Goal: Task Accomplishment & Management: Complete application form

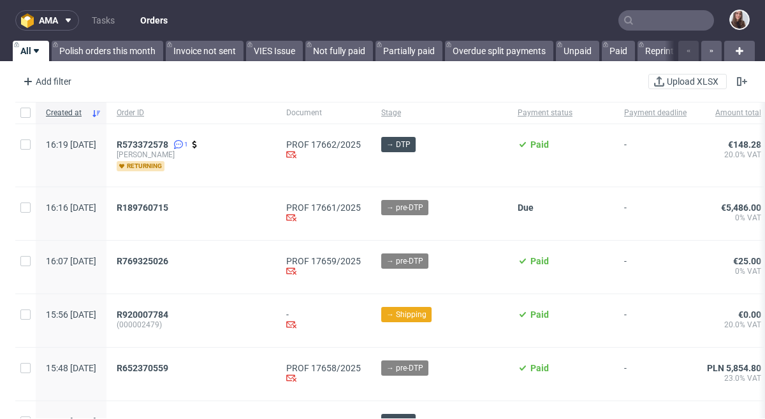
click at [649, 27] on input "text" at bounding box center [666, 20] width 96 height 20
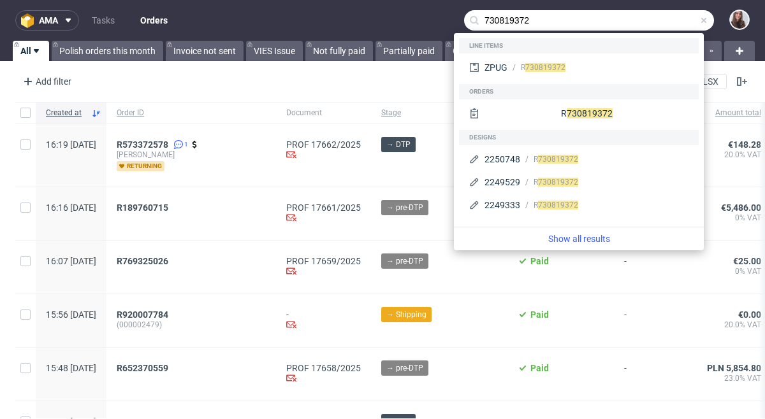
type input "730819372"
click at [577, 67] on div "R 730819372" at bounding box center [597, 67] width 181 height 11
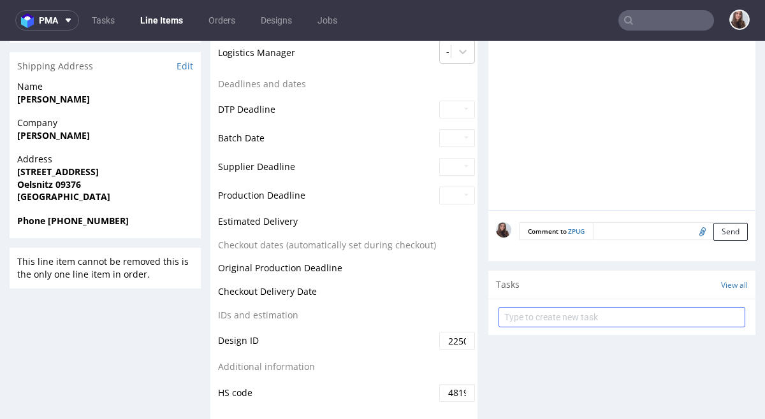
scroll to position [507, 0]
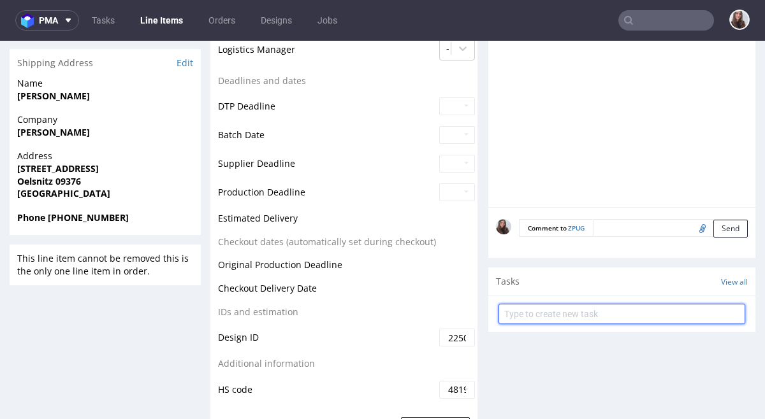
click at [619, 315] on input "text" at bounding box center [621, 314] width 247 height 20
click at [612, 320] on input "text" at bounding box center [621, 314] width 247 height 20
type input "p"
type input "e"
type input "additional payment - faster delivery"
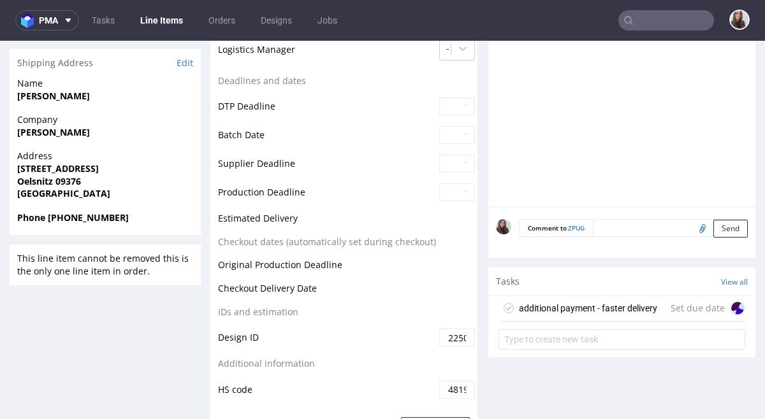
click at [672, 313] on div "Set due date" at bounding box center [707, 308] width 75 height 15
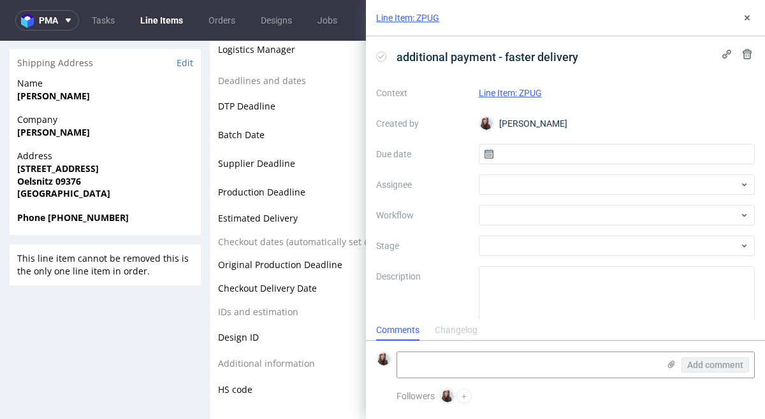
scroll to position [10, 0]
click at [529, 161] on input "text" at bounding box center [617, 154] width 277 height 20
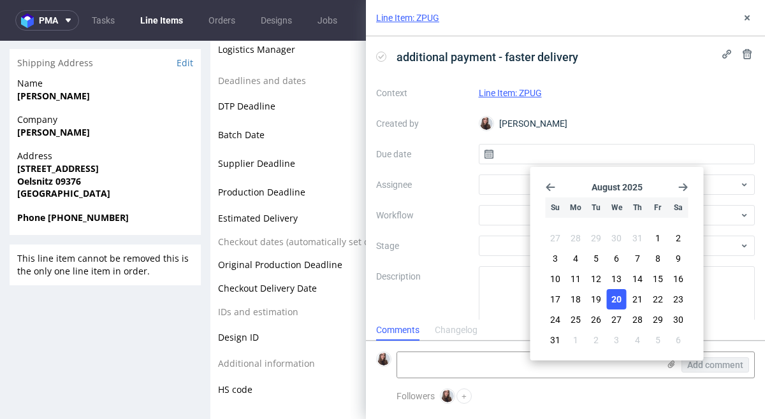
click at [622, 302] on button "20" at bounding box center [617, 299] width 20 height 20
type input "[DATE]"
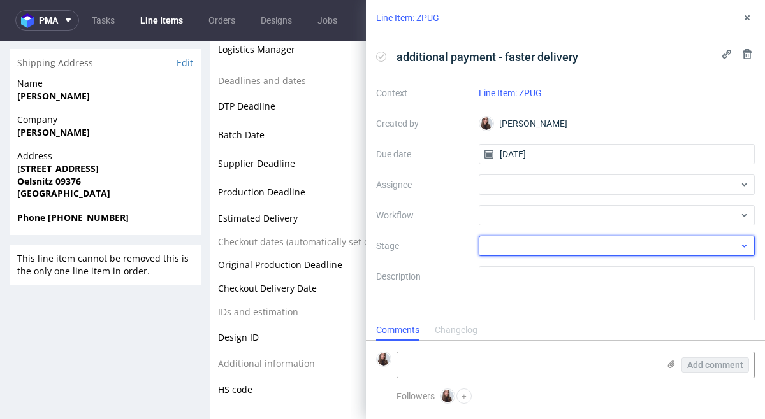
click at [526, 247] on div at bounding box center [617, 246] width 277 height 20
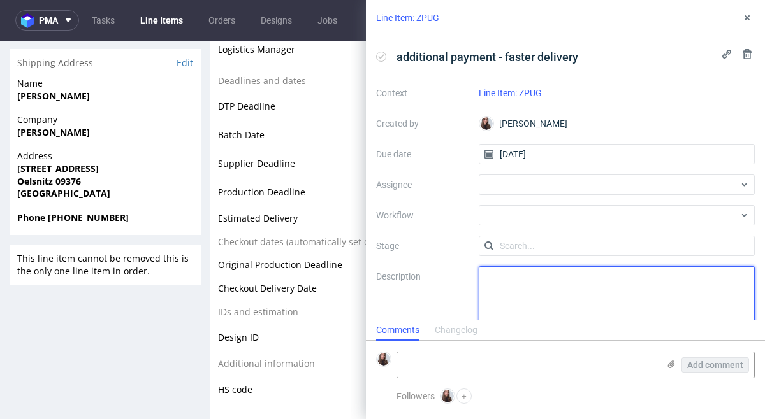
click at [514, 278] on textarea at bounding box center [617, 296] width 277 height 61
paste textarea "101 eur more"
click at [486, 277] on textarea "101 eur more" at bounding box center [617, 296] width 277 height 61
type textarea "Please add 101 eur more"
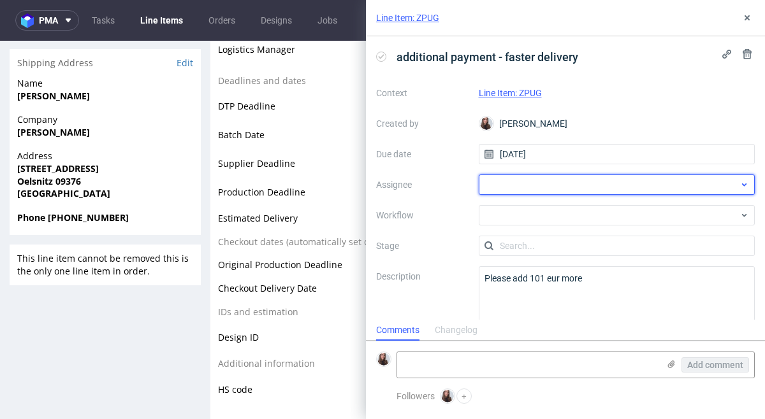
click at [540, 180] on div at bounding box center [617, 185] width 277 height 20
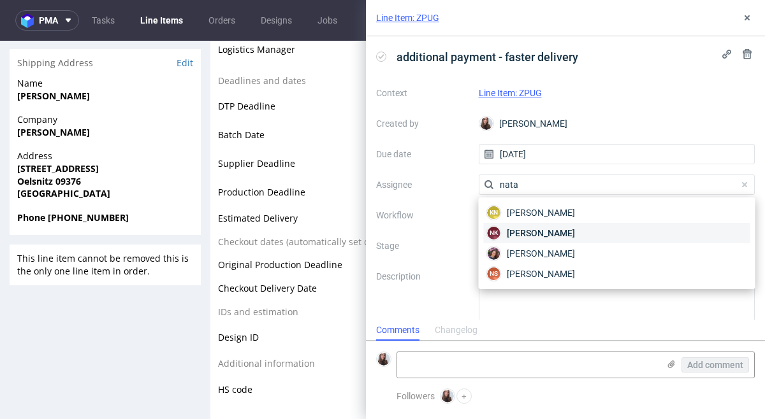
type input "nata"
click at [575, 229] on span "[PERSON_NAME]" at bounding box center [541, 233] width 68 height 13
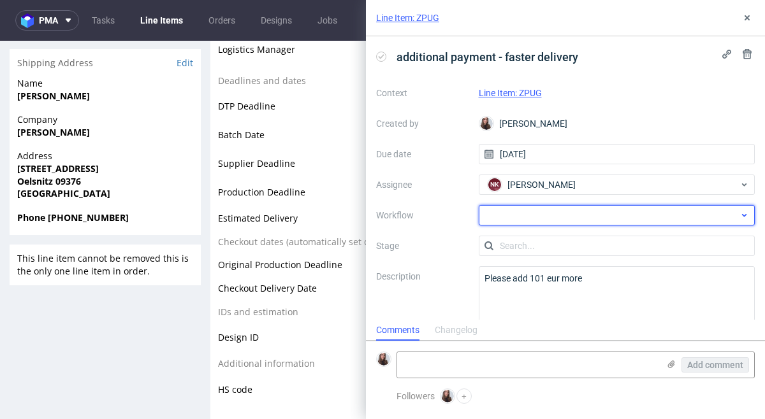
click at [574, 218] on div at bounding box center [617, 215] width 277 height 20
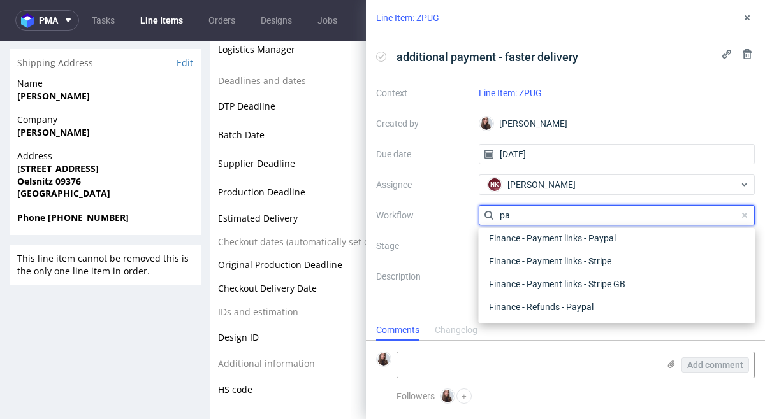
scroll to position [154, 0]
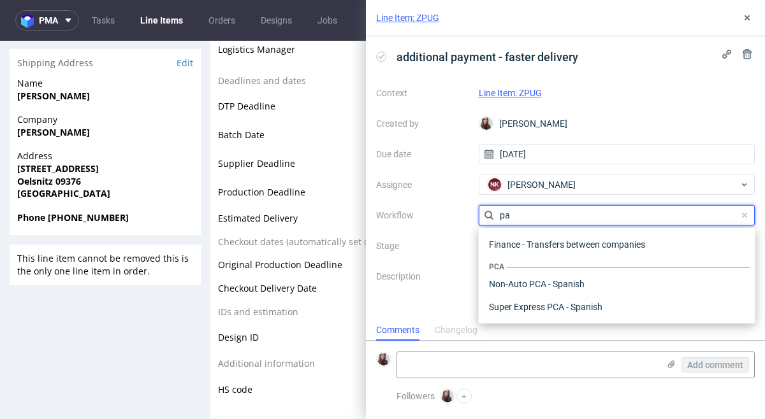
type input "p"
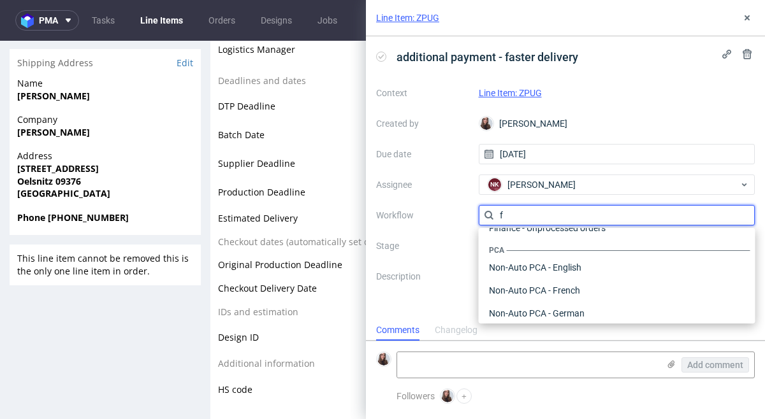
scroll to position [413, 0]
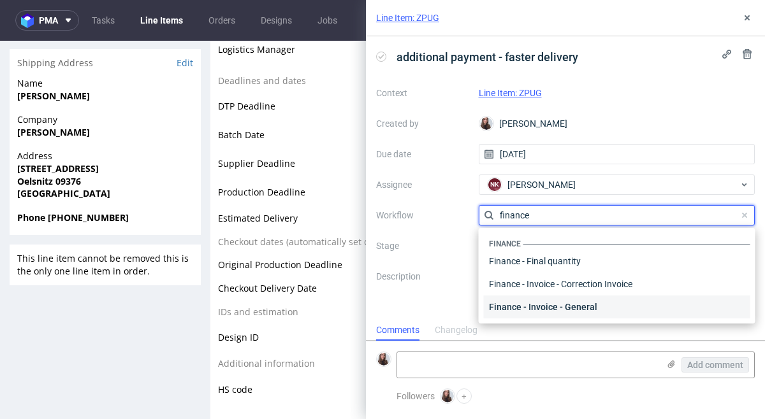
type input "finance"
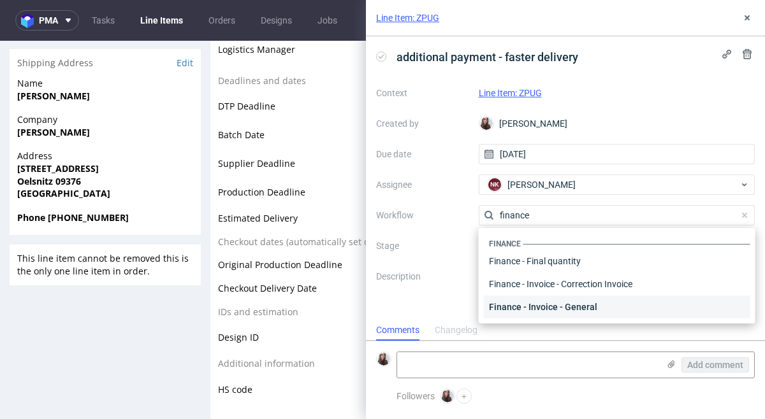
click at [603, 301] on div "Finance - Invoice - General" at bounding box center [617, 307] width 266 height 23
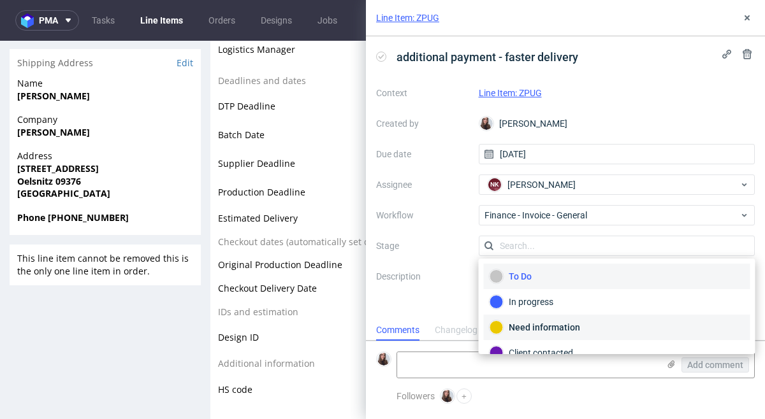
scroll to position [3, 0]
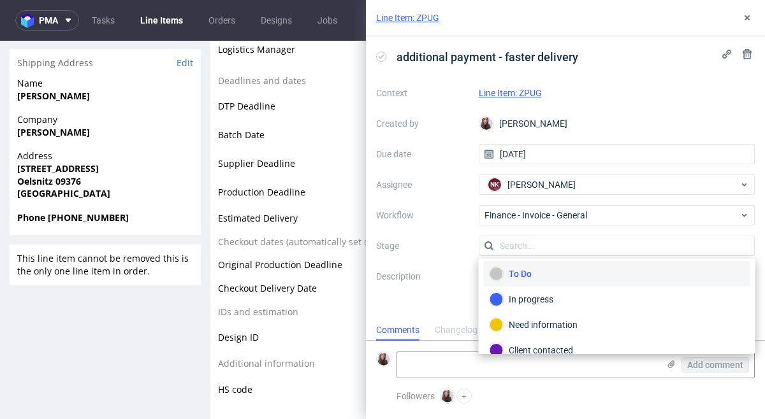
click at [556, 271] on div "To Do" at bounding box center [616, 274] width 255 height 14
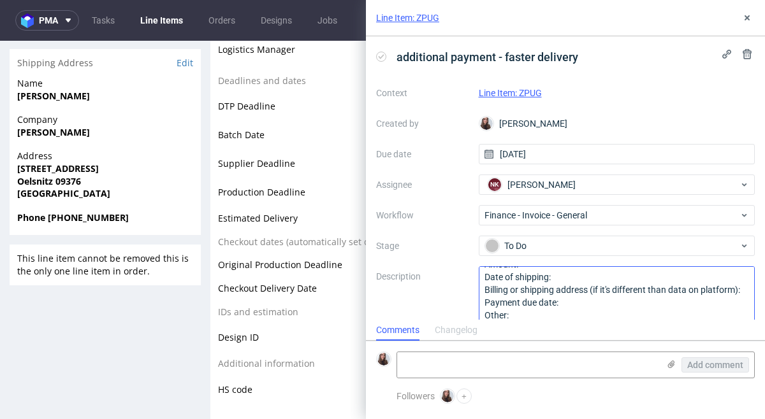
scroll to position [0, 0]
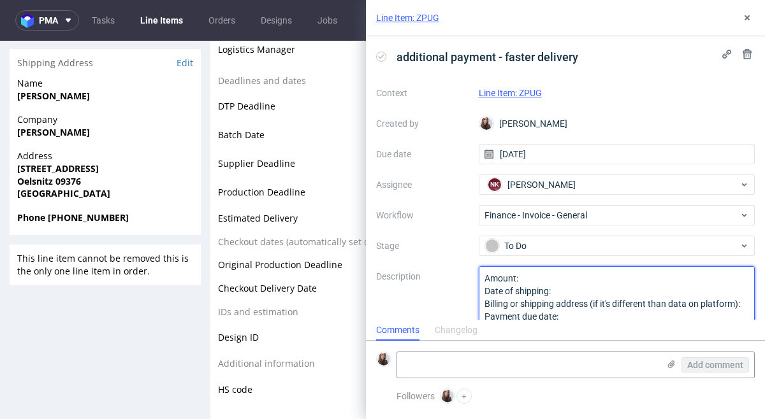
click at [554, 278] on textarea "Amount: Date of shipping: Billing or shipping address (if it's different than d…" at bounding box center [617, 296] width 277 height 61
click at [599, 293] on textarea "Amount: Date of shipping: Billing or shipping address (if it's different than d…" at bounding box center [617, 296] width 277 height 61
drag, startPoint x: 575, startPoint y: 312, endPoint x: 461, endPoint y: 240, distance: 134.7
click at [461, 240] on div "Context Line Item: ZPUG Created by Sandra Beśka Due date 20/08/2025 Assignee NK…" at bounding box center [565, 205] width 379 height 245
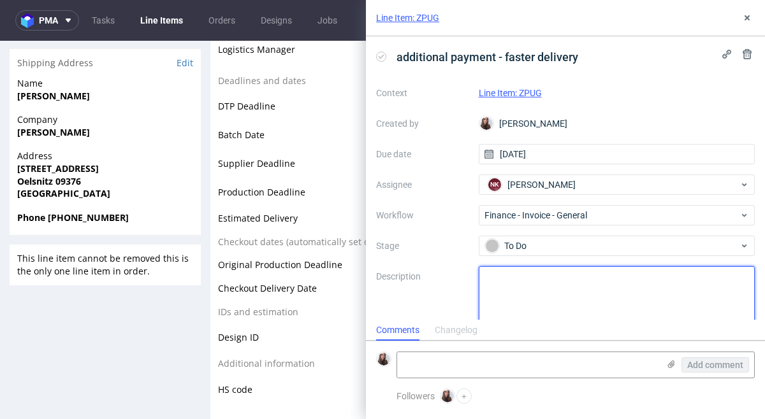
click at [596, 287] on textarea "Amount: Date of shipping: Billing or shipping address (if it's different than d…" at bounding box center [617, 296] width 277 height 61
click at [707, 309] on textarea "Amount: Date of shipping: Billing or shipping address (if it's different than d…" at bounding box center [617, 296] width 277 height 61
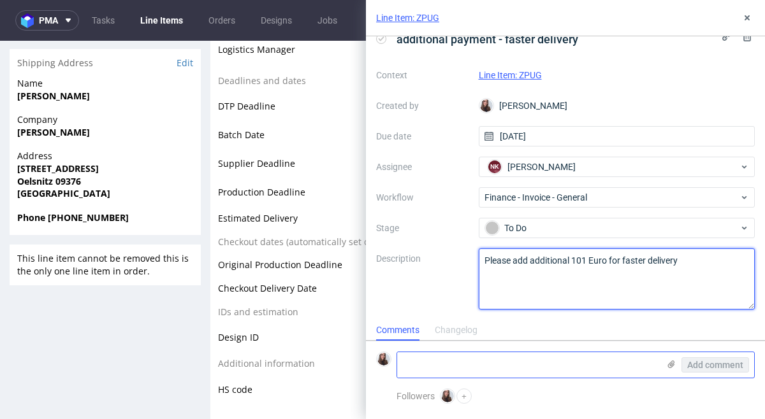
type textarea "Please add additional 101 Euro for faster delivery"
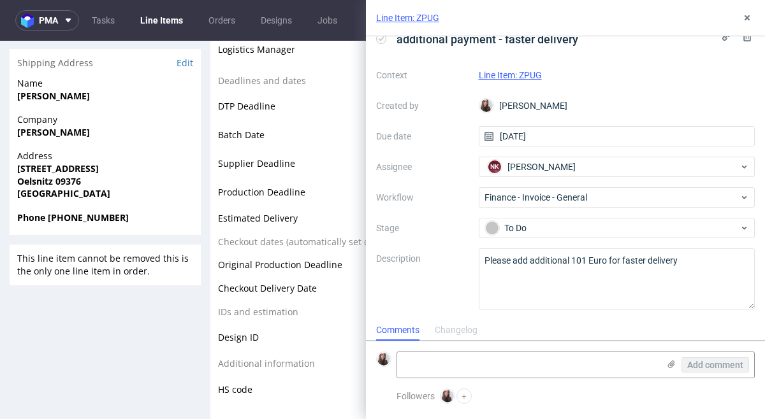
drag, startPoint x: 619, startPoint y: 358, endPoint x: 654, endPoint y: 322, distance: 50.0
click at [619, 358] on textarea at bounding box center [527, 364] width 261 height 25
click at [744, 16] on icon at bounding box center [747, 18] width 10 height 10
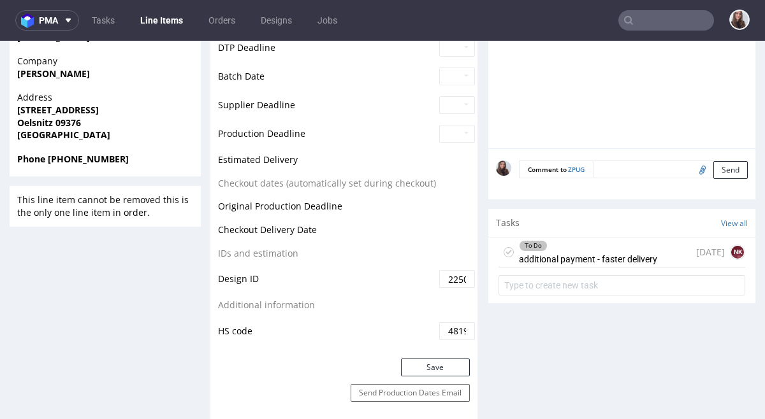
scroll to position [572, 0]
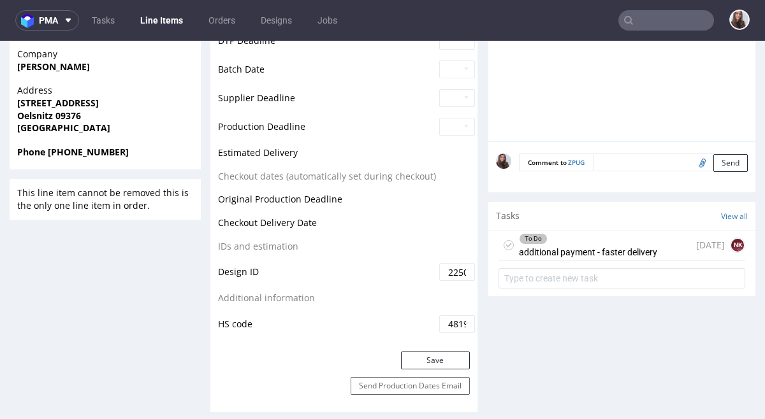
click at [566, 245] on div "To Do additional payment - faster delivery" at bounding box center [588, 245] width 138 height 29
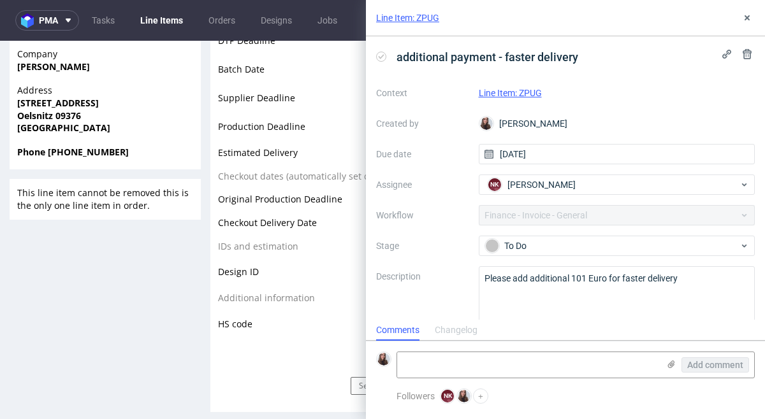
scroll to position [18, 0]
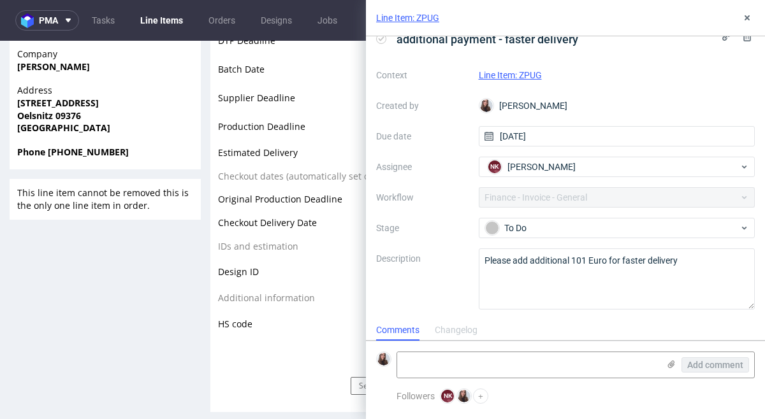
click at [577, 199] on div "Context Line Item: ZPUG Created by Sandra Beśka Due date 20/08/2025 Assignee NK…" at bounding box center [565, 187] width 379 height 245
click at [593, 199] on div "Context Line Item: ZPUG Created by Sandra Beśka Due date 20/08/2025 Assignee NK…" at bounding box center [565, 187] width 379 height 245
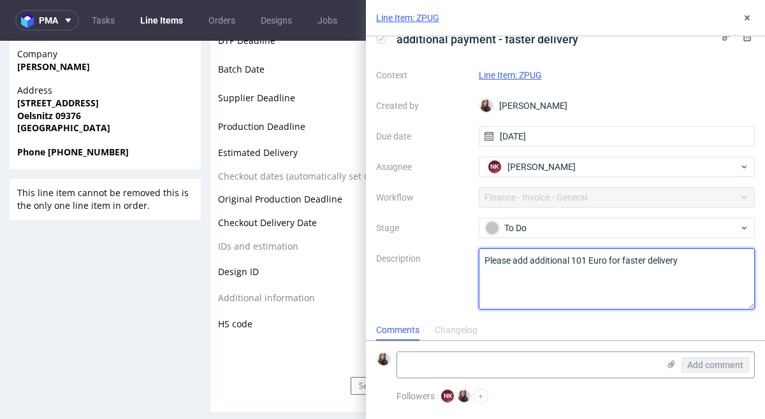
click at [560, 279] on textarea "Please add additional 101 Euro for faster delivery" at bounding box center [617, 279] width 277 height 61
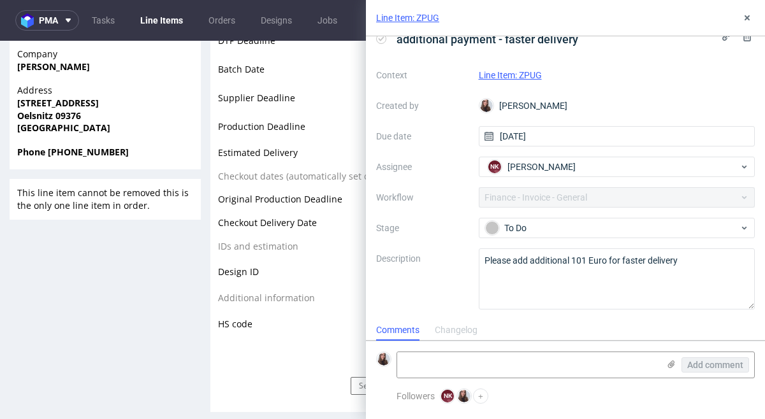
click at [570, 202] on div "Context Line Item: ZPUG Created by Sandra Beśka Due date 20/08/2025 Assignee NK…" at bounding box center [565, 187] width 379 height 245
click at [399, 17] on link "Line Item: ZPUG" at bounding box center [407, 17] width 63 height 13
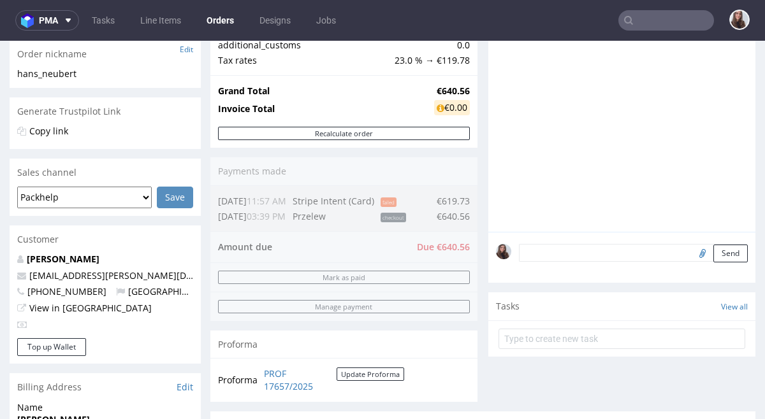
scroll to position [240, 0]
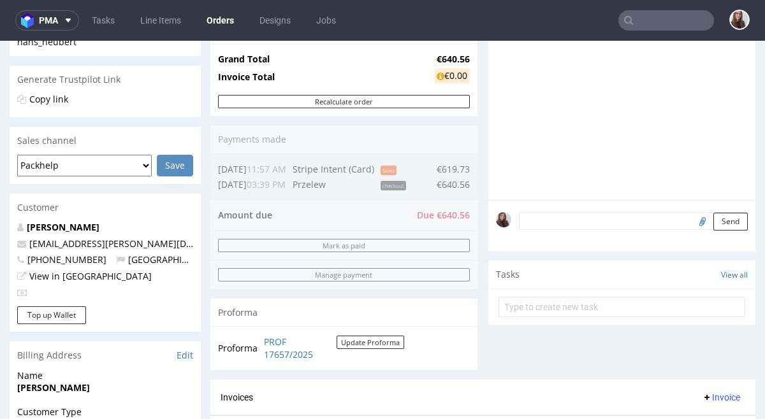
click at [544, 216] on textarea at bounding box center [633, 221] width 229 height 18
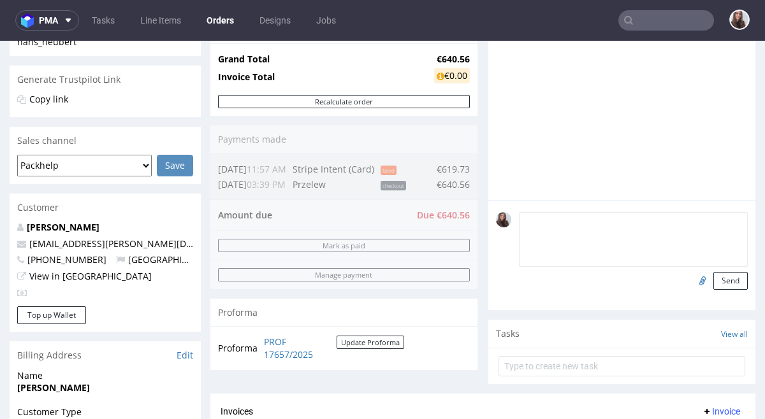
paste textarea "xpress shipment w cenie 420pln"
click at [520, 222] on textarea "xpress shipment w cenie 420pln" at bounding box center [633, 239] width 229 height 55
click at [678, 222] on textarea "Express shipment w cenie 420pln" at bounding box center [633, 239] width 229 height 55
drag, startPoint x: 628, startPoint y: 219, endPoint x: 594, endPoint y: 227, distance: 34.6
click at [596, 228] on textarea "Express shipment w cenie 420pln" at bounding box center [633, 239] width 229 height 55
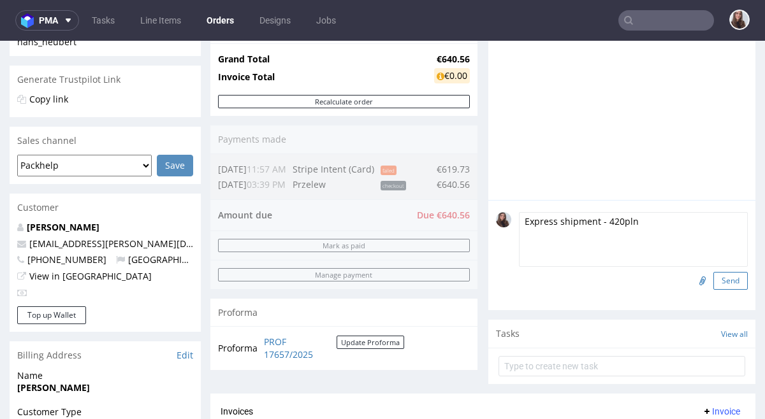
type textarea "Express shipment - 420pln"
click at [713, 281] on button "Send" at bounding box center [730, 281] width 34 height 18
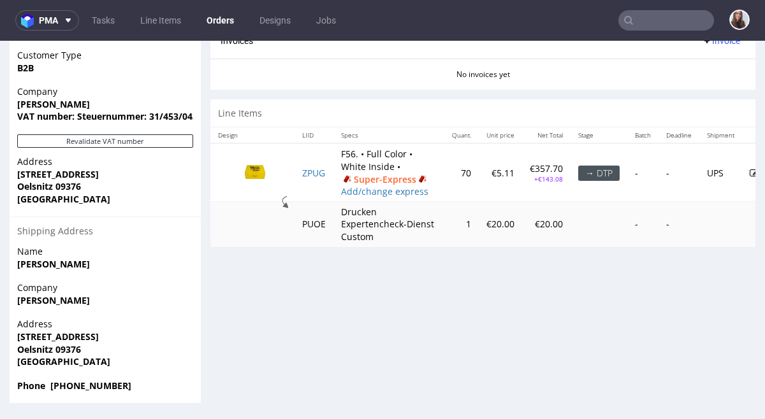
scroll to position [0, 34]
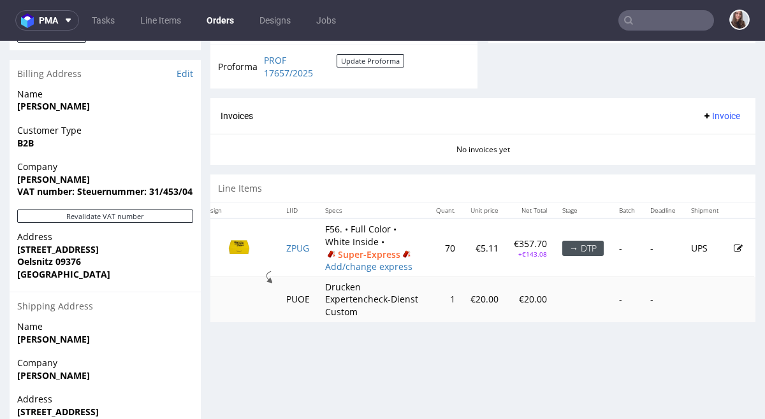
scroll to position [524, 0]
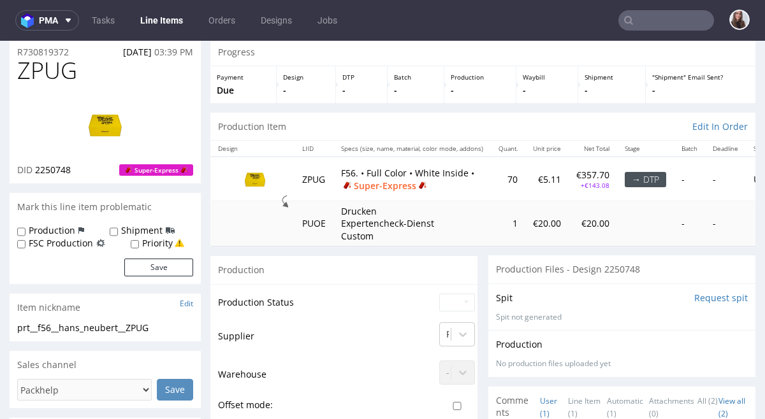
scroll to position [46, 0]
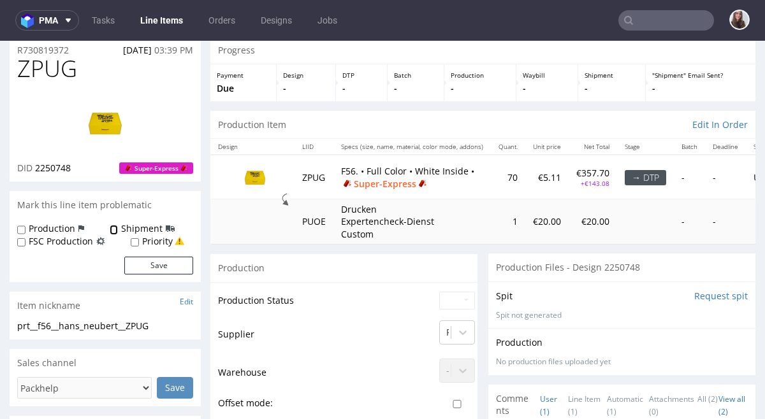
click at [115, 229] on input "Shipment" at bounding box center [114, 230] width 8 height 10
checkbox input "true"
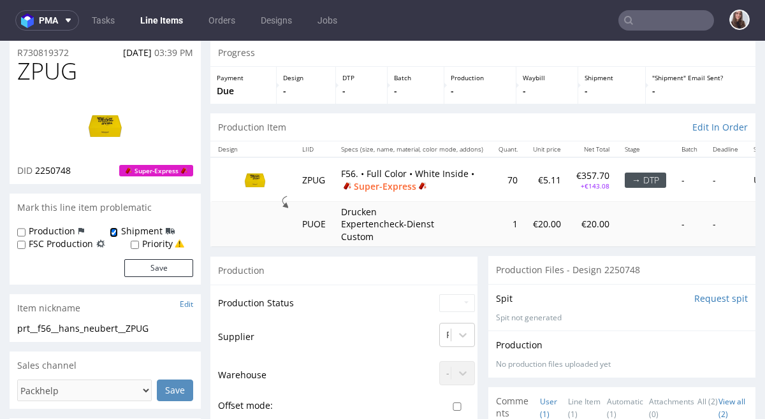
scroll to position [0, 0]
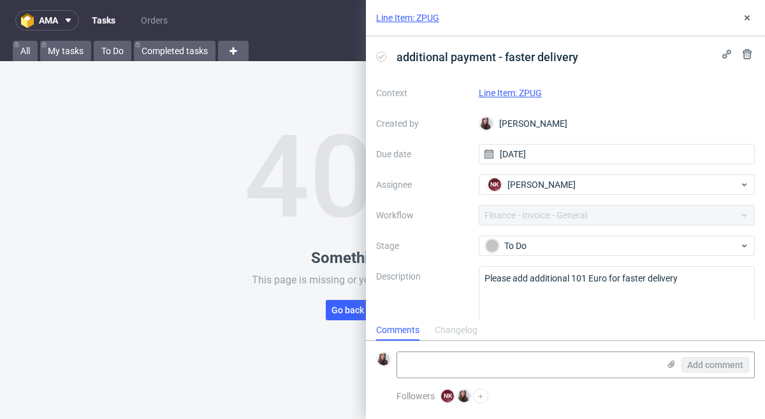
scroll to position [18, 0]
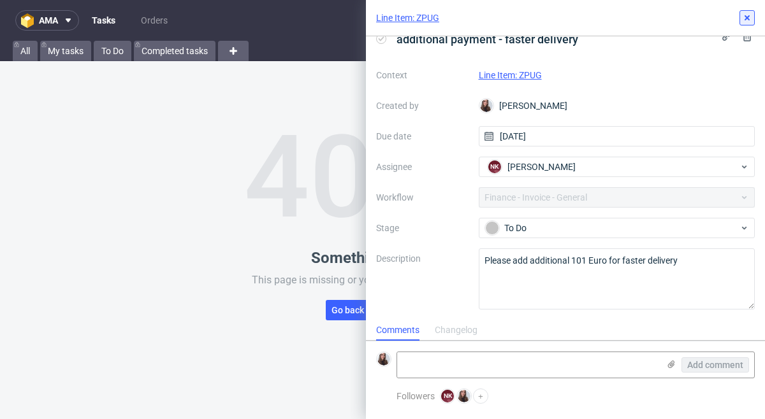
click at [749, 17] on icon at bounding box center [747, 18] width 10 height 10
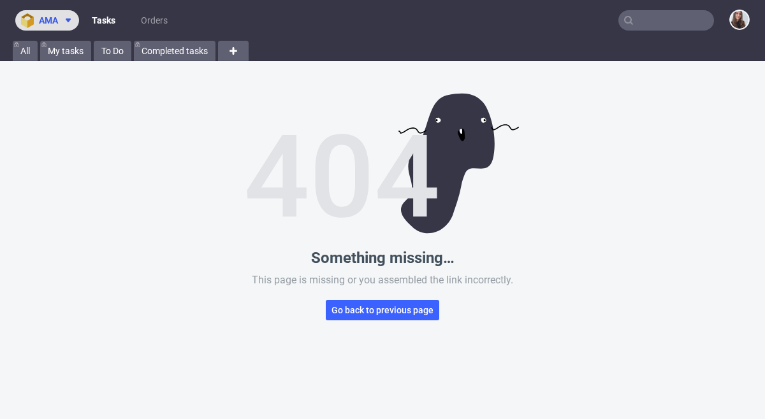
click at [67, 20] on icon at bounding box center [68, 20] width 10 height 10
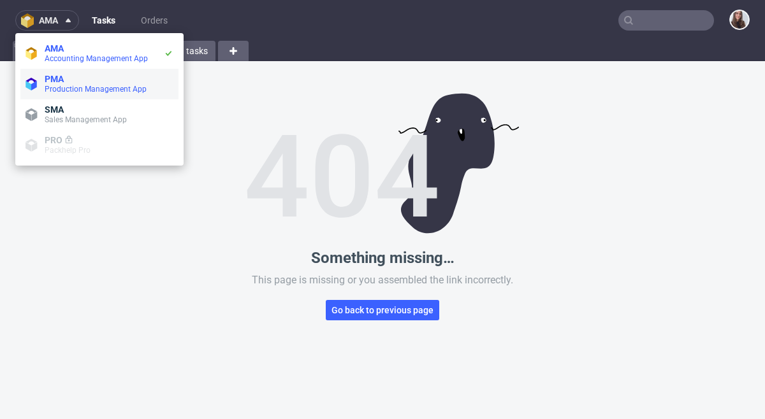
click at [110, 84] on span "Production Management App" at bounding box center [109, 89] width 129 height 10
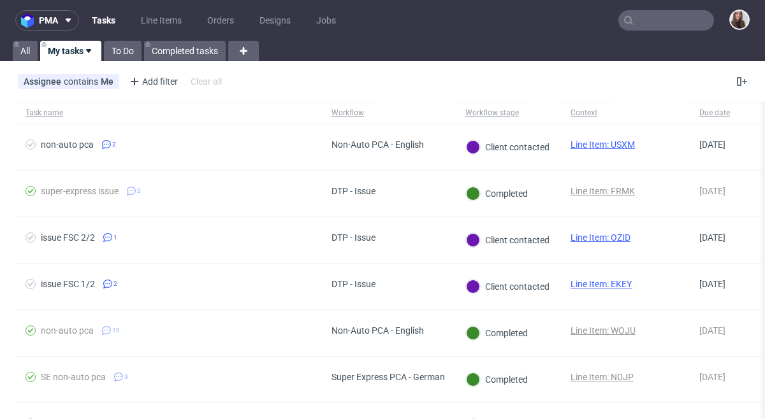
click at [114, 22] on link "Tasks" at bounding box center [103, 20] width 39 height 20
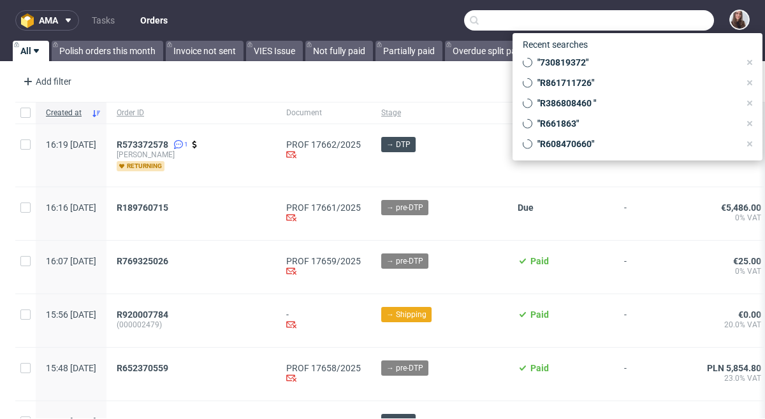
click at [640, 25] on input "text" at bounding box center [589, 20] width 250 height 20
click at [595, 58] on span ""730819372"" at bounding box center [635, 62] width 207 height 13
type input "730819372"
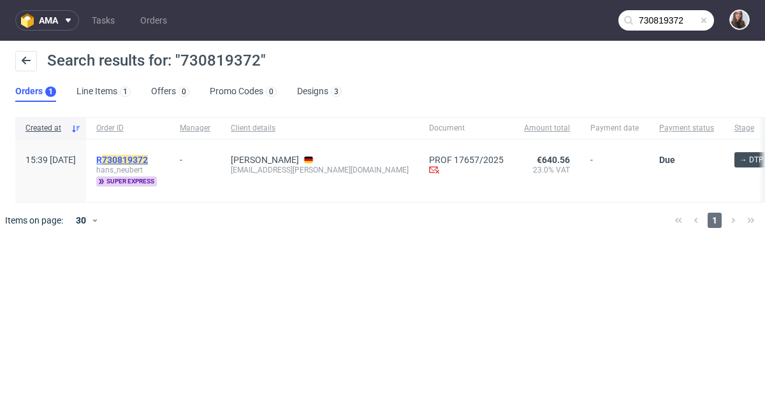
click at [148, 159] on mark "730819372" at bounding box center [125, 160] width 46 height 10
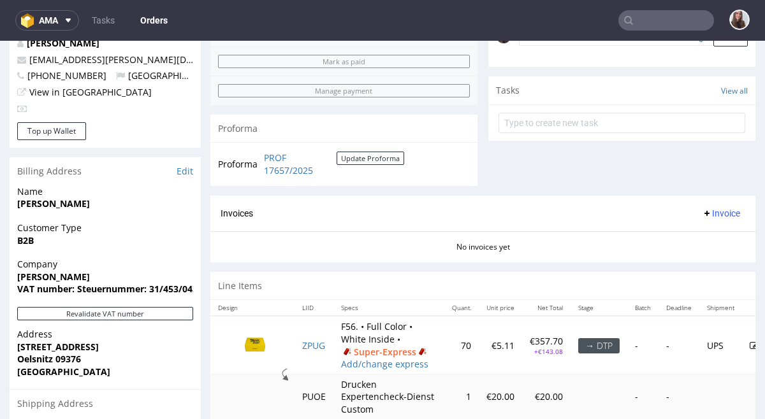
scroll to position [426, 0]
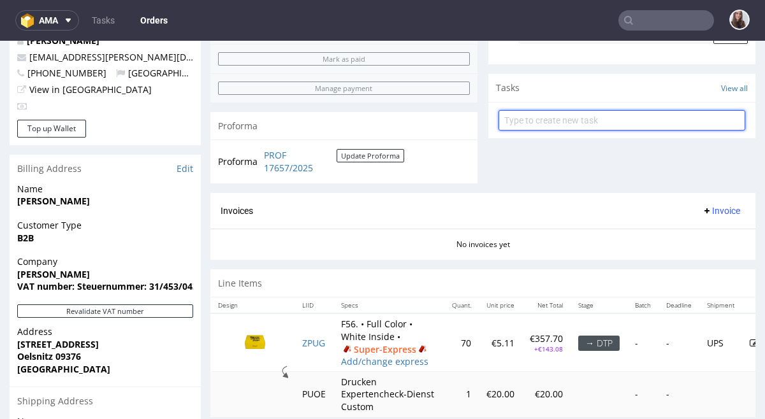
click at [681, 113] on input "text" at bounding box center [621, 120] width 247 height 20
type input "payment link"
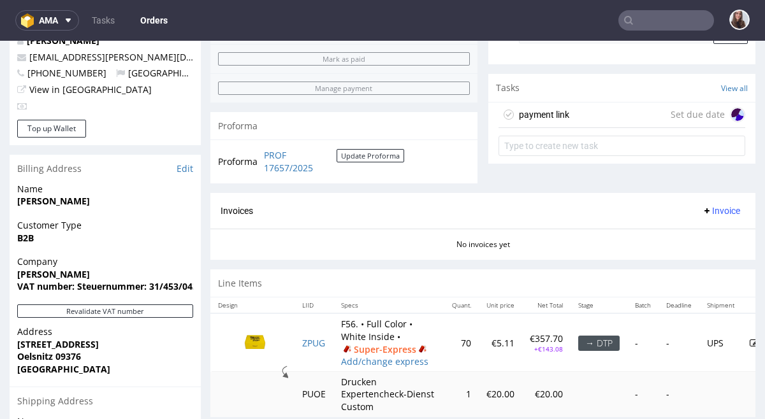
click at [731, 110] on figcaption at bounding box center [737, 114] width 13 height 13
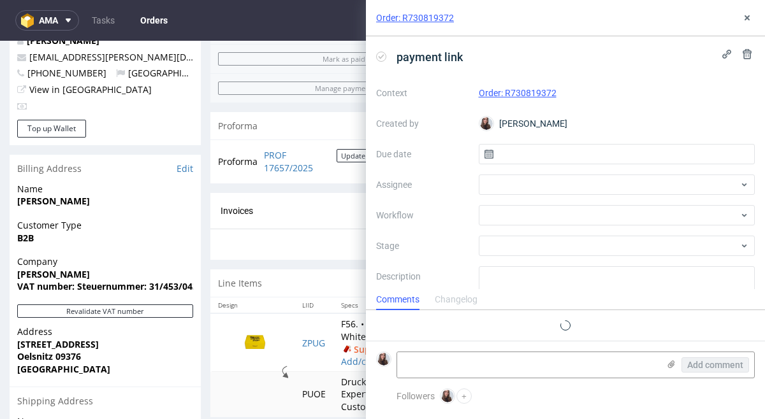
scroll to position [10, 0]
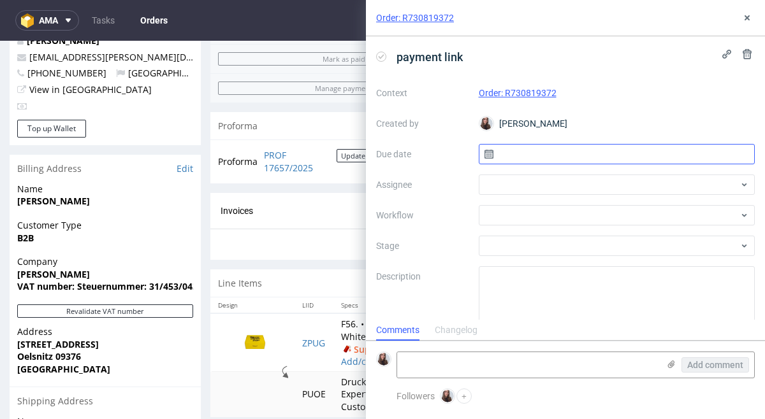
click at [519, 152] on input "text" at bounding box center [617, 154] width 277 height 20
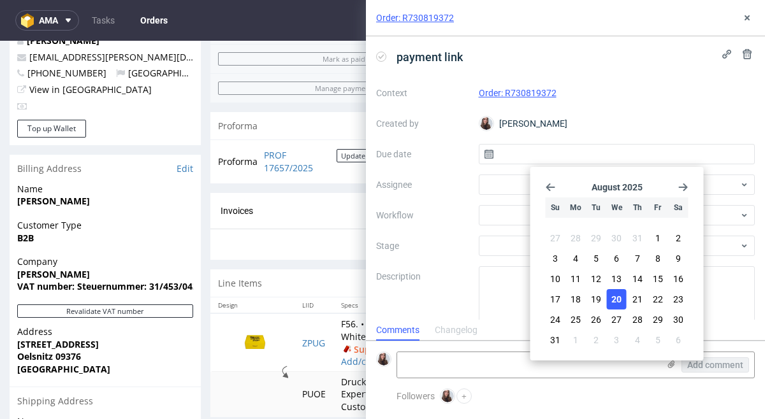
click at [618, 293] on span "20" at bounding box center [616, 299] width 10 height 13
type input "[DATE]"
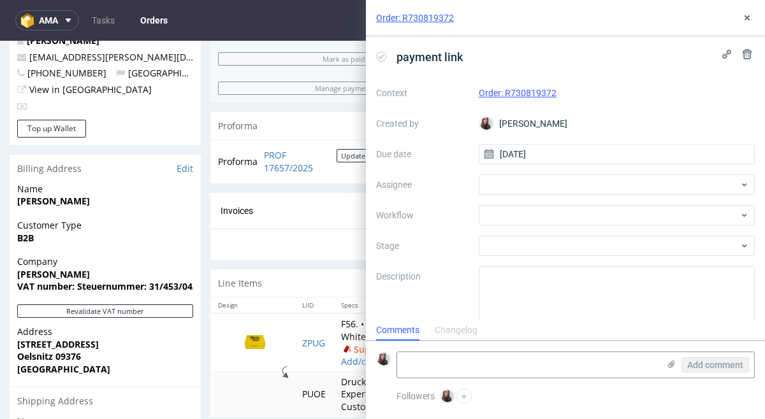
click at [523, 169] on div "Context Order: R730819372 Created by Sandra Beśka Due date 20/08/2025 Assignee …" at bounding box center [565, 205] width 379 height 245
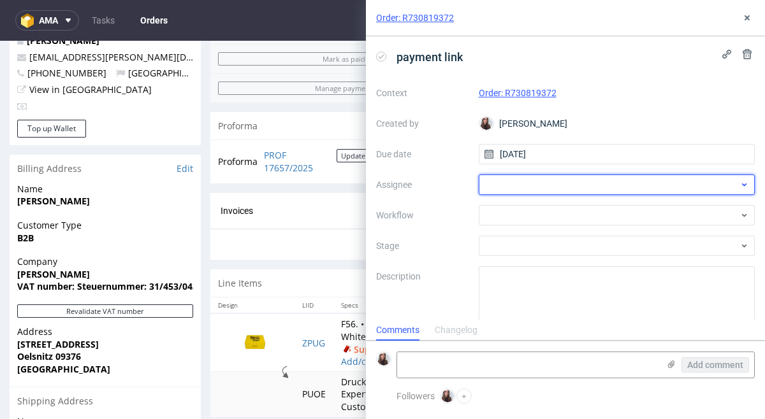
click at [525, 185] on div at bounding box center [617, 185] width 277 height 20
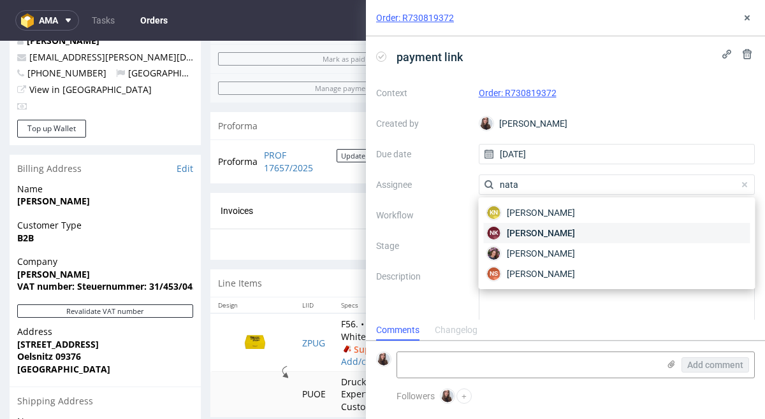
type input "nata"
click at [548, 227] on span "[PERSON_NAME]" at bounding box center [541, 233] width 68 height 13
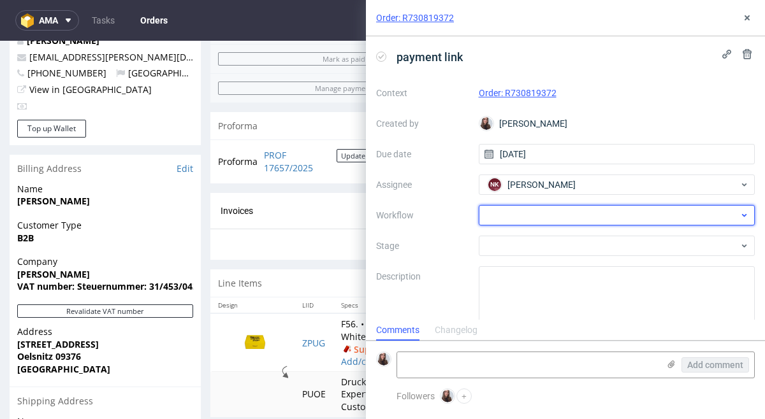
click at [532, 212] on div at bounding box center [617, 215] width 277 height 20
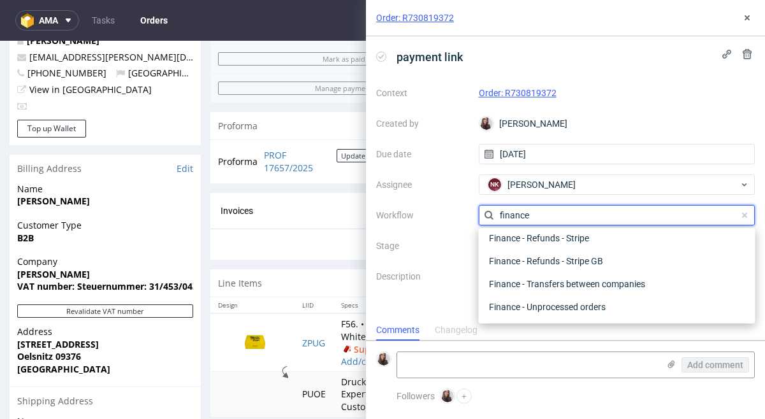
scroll to position [390, 0]
type input "finance -"
drag, startPoint x: 565, startPoint y: 210, endPoint x: 468, endPoint y: 214, distance: 97.0
click at [468, 214] on div "Context Order: R730819372 Created by Sandra Beśka Due date 20/08/2025 Assignee …" at bounding box center [565, 205] width 379 height 245
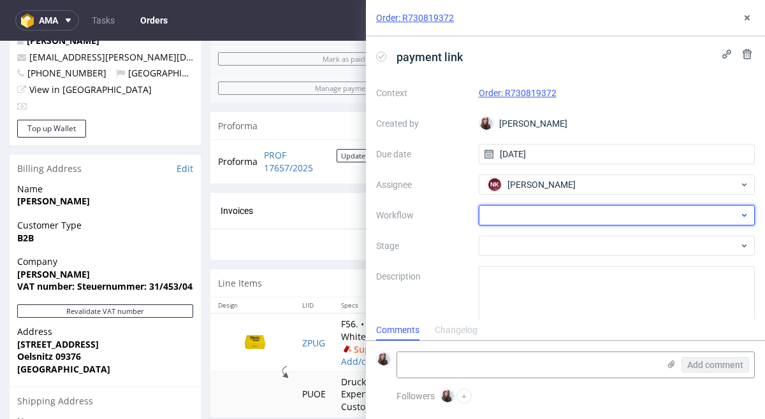
click at [496, 216] on div at bounding box center [617, 215] width 277 height 20
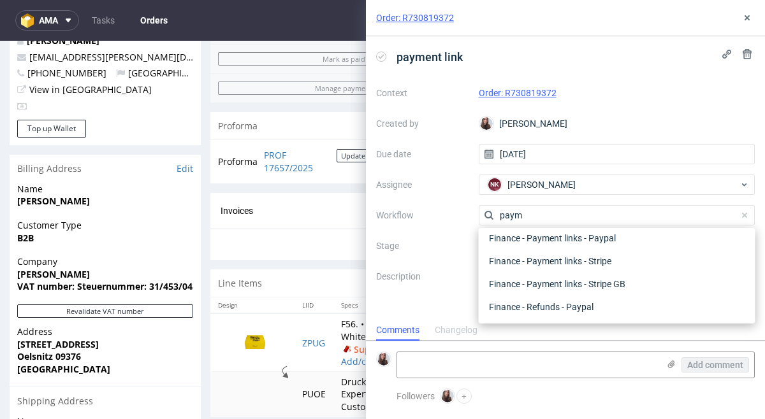
scroll to position [23, 0]
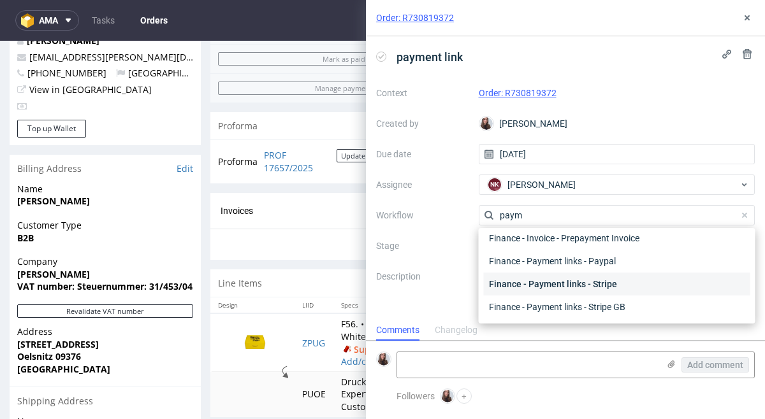
type input "paym"
click at [570, 279] on div "Finance - Payment links - Stripe" at bounding box center [617, 284] width 266 height 23
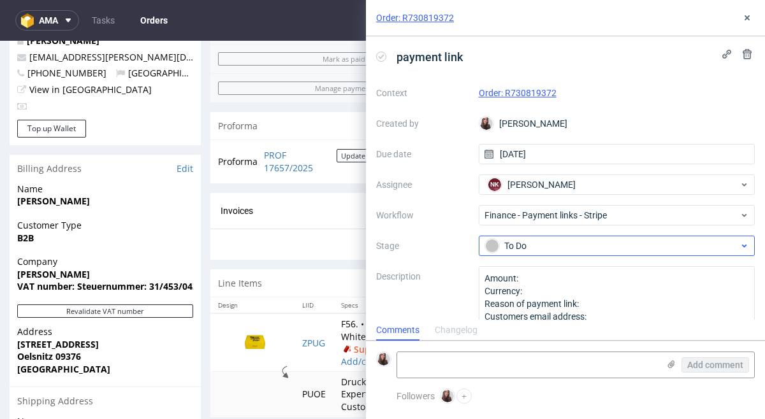
scroll to position [18, 0]
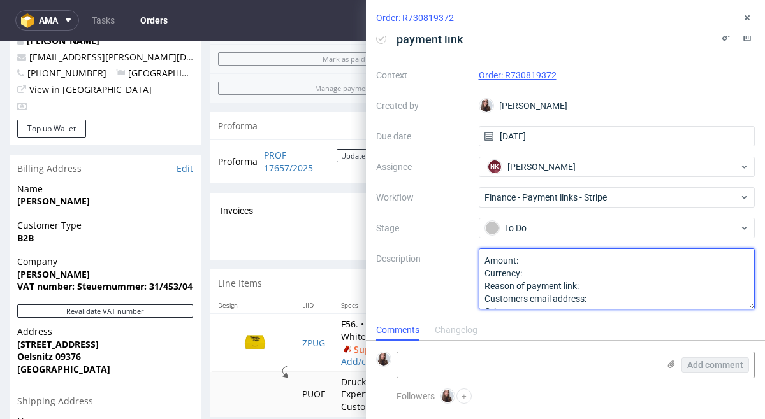
click at [558, 270] on textarea "Amount: Currency: Reason of payment link: Customers email address: Other:" at bounding box center [617, 279] width 277 height 61
click at [576, 263] on textarea "Amount: Currency: Reason of payment link: Customers email address: Other:" at bounding box center [617, 279] width 277 height 61
type textarea "Amount: 101 Currency: Euro Reason of payment link: Customers email address: Oth…"
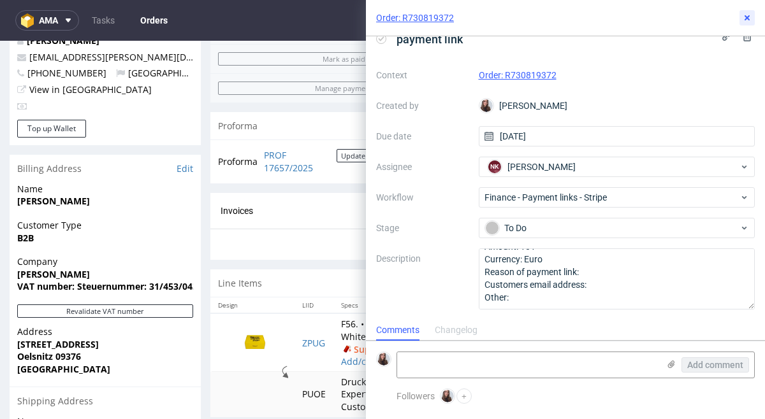
click at [744, 13] on icon at bounding box center [747, 18] width 10 height 10
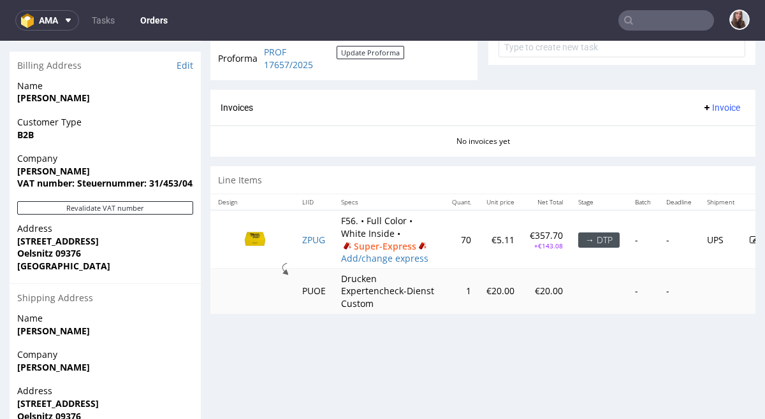
scroll to position [536, 0]
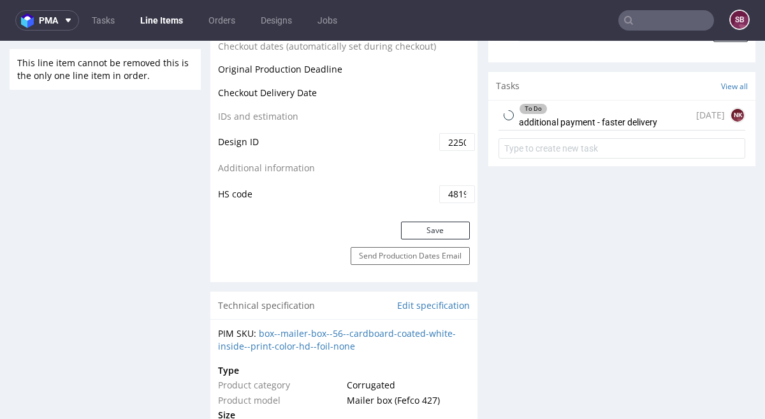
scroll to position [704, 0]
click at [705, 112] on div "today NK" at bounding box center [720, 113] width 49 height 15
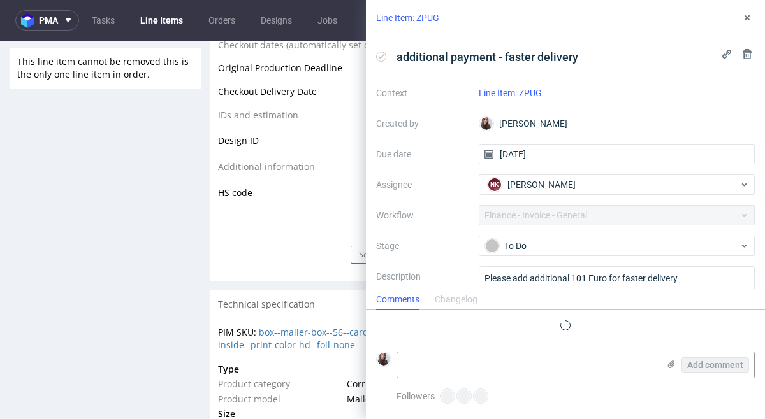
scroll to position [10, 0]
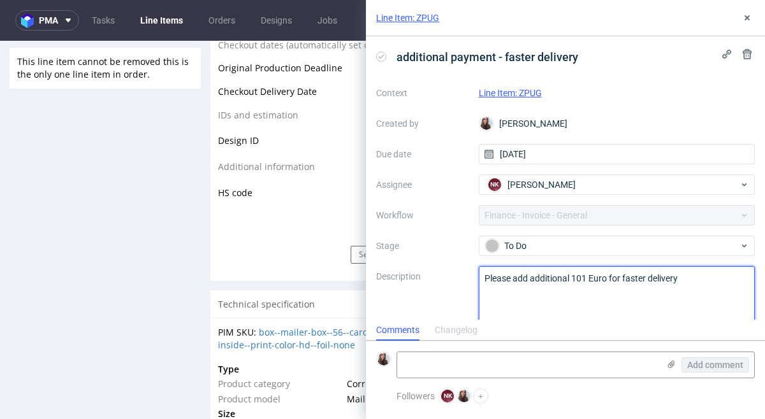
drag, startPoint x: 712, startPoint y: 287, endPoint x: 484, endPoint y: 277, distance: 228.4
click at [484, 277] on textarea "Please add additional 101 Euro for faster delivery" at bounding box center [617, 296] width 277 height 61
click at [742, 14] on icon at bounding box center [747, 18] width 10 height 10
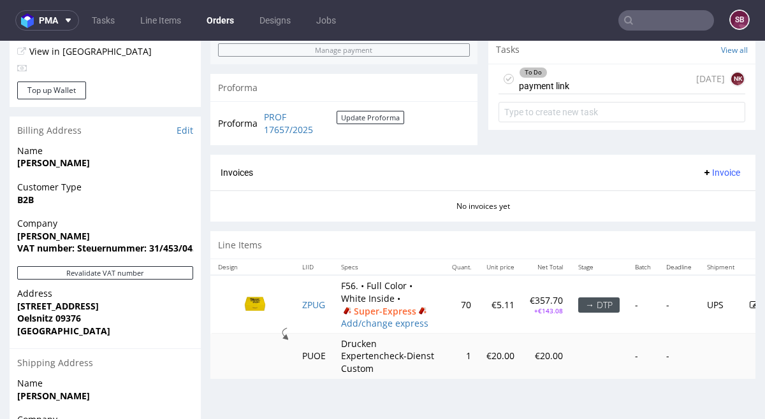
scroll to position [482, 0]
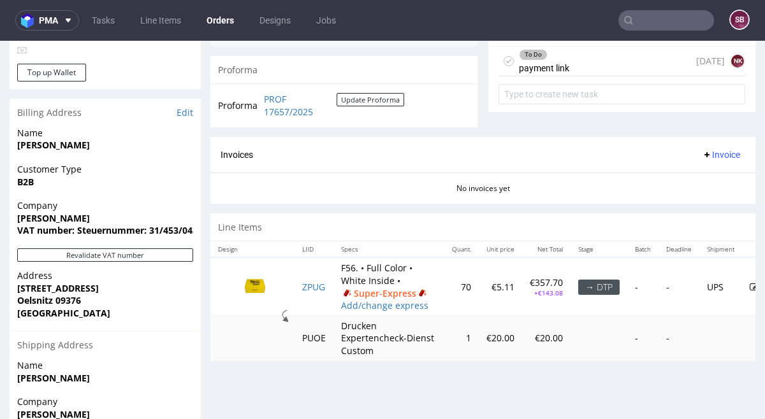
click at [554, 64] on div "To Do payment link" at bounding box center [544, 61] width 50 height 29
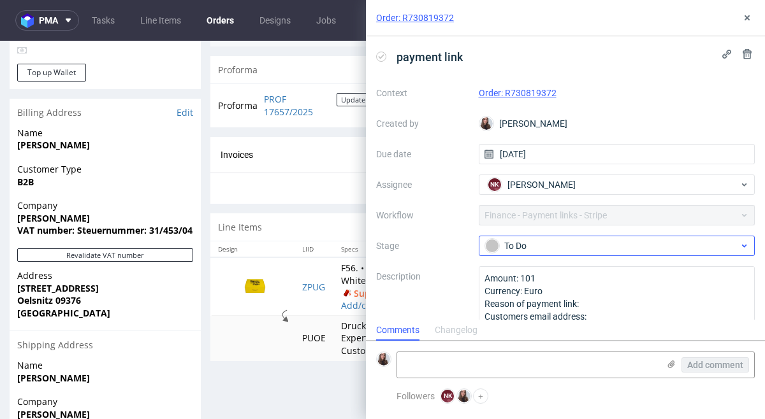
scroll to position [10, 0]
click at [458, 366] on textarea at bounding box center [527, 364] width 261 height 25
paste textarea "Please add additional 101 Euro for faster delivery"
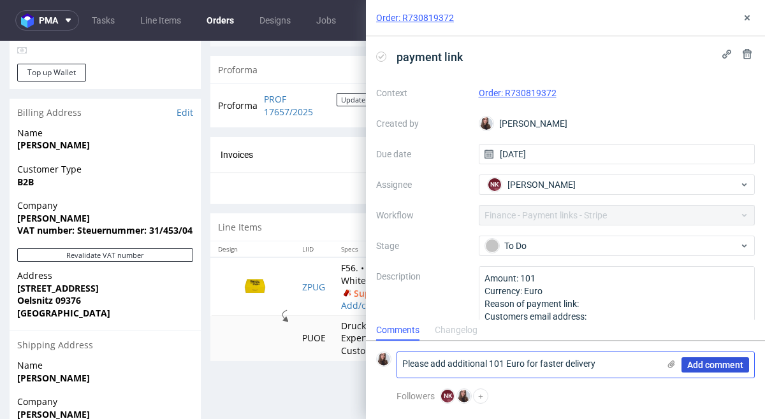
type textarea "Please add additional 101 Euro for faster delivery"
click at [709, 361] on span "Add comment" at bounding box center [715, 365] width 56 height 9
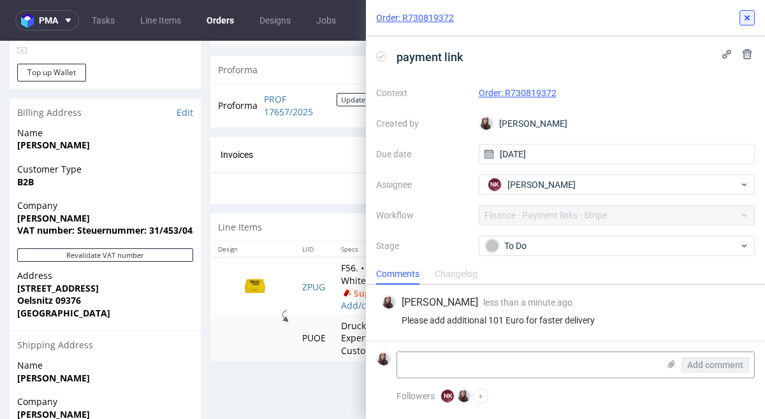
click at [747, 22] on icon at bounding box center [747, 18] width 10 height 10
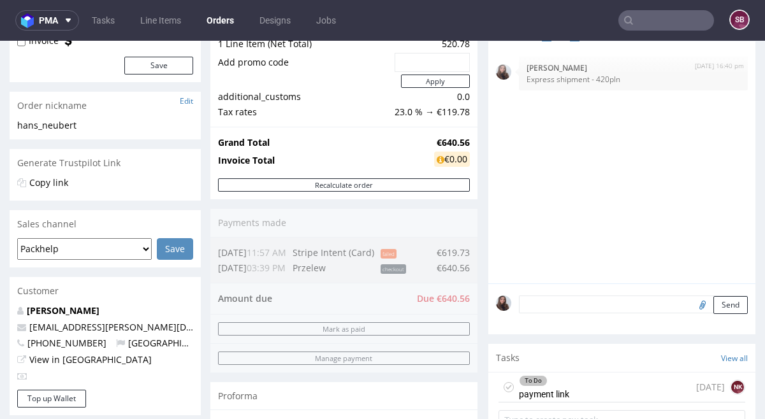
scroll to position [158, 0]
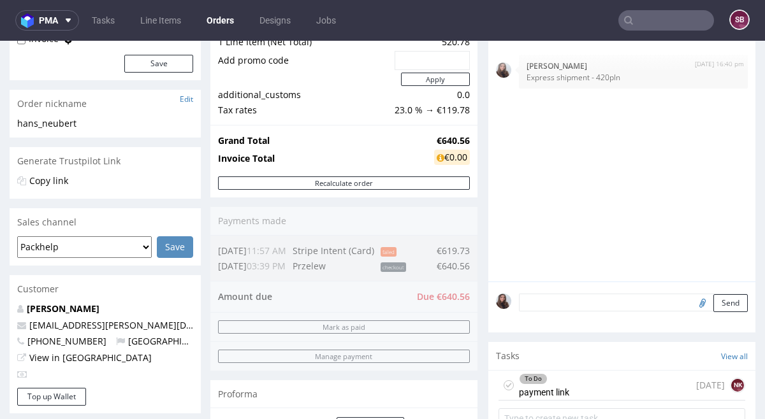
click at [637, 300] on textarea at bounding box center [633, 303] width 229 height 18
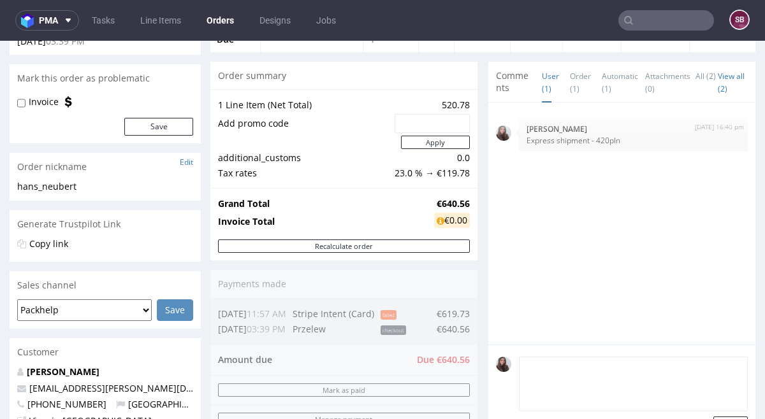
scroll to position [98, 0]
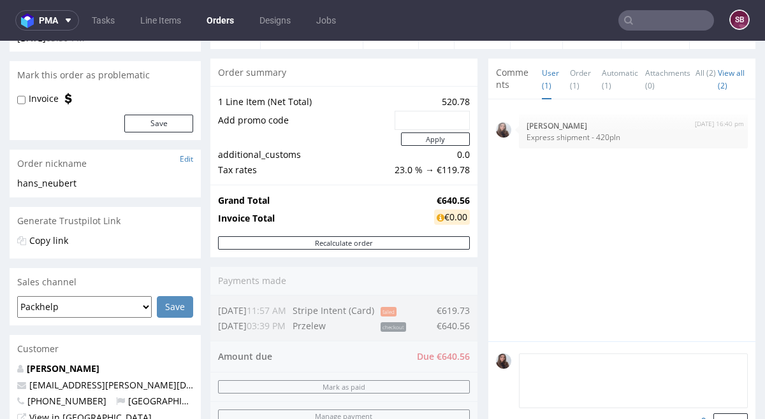
click at [513, 75] on span "Comments" at bounding box center [514, 78] width 36 height 25
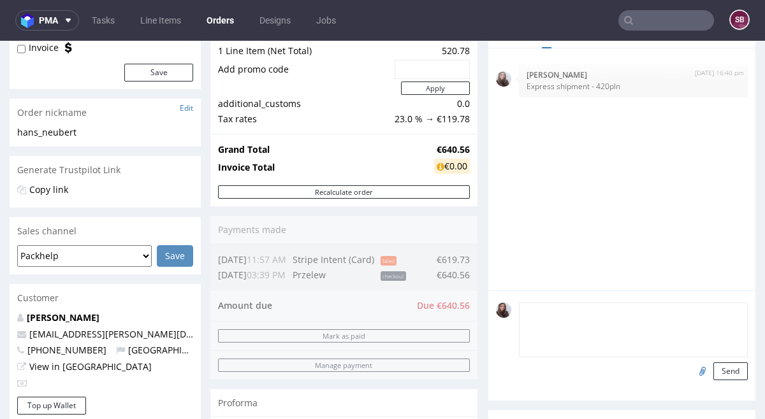
scroll to position [161, 0]
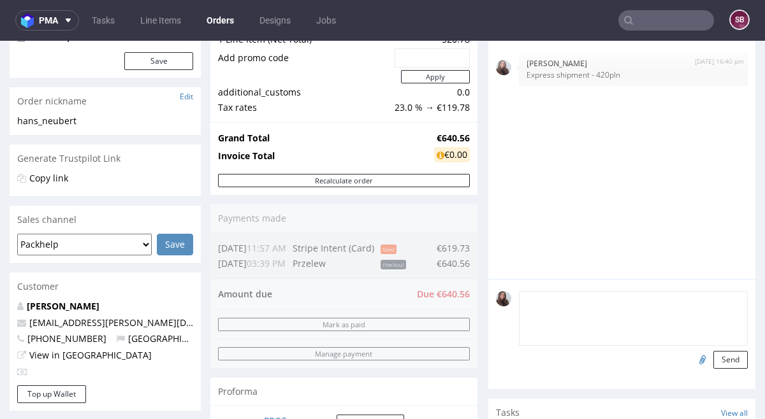
click at [619, 314] on textarea at bounding box center [633, 318] width 229 height 55
type textarea "The client confirmed the payment, please start the production"
click at [692, 357] on input "file" at bounding box center [700, 359] width 18 height 17
type input "C:\fakepath\Zrzut ekranu 2025-08-20 o 17.00.40.png"
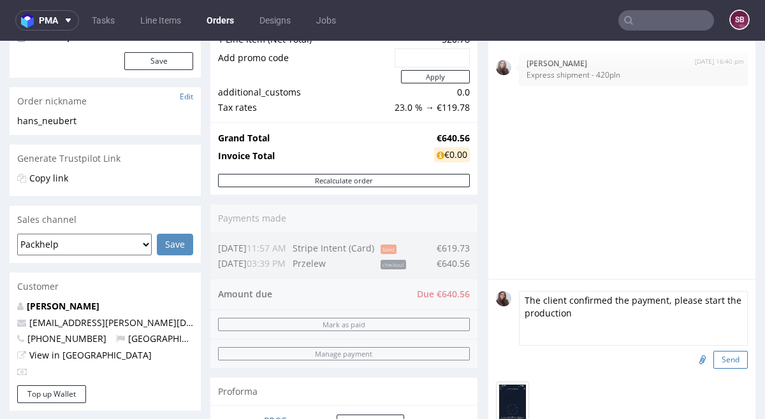
click at [724, 365] on button "Send" at bounding box center [730, 360] width 34 height 18
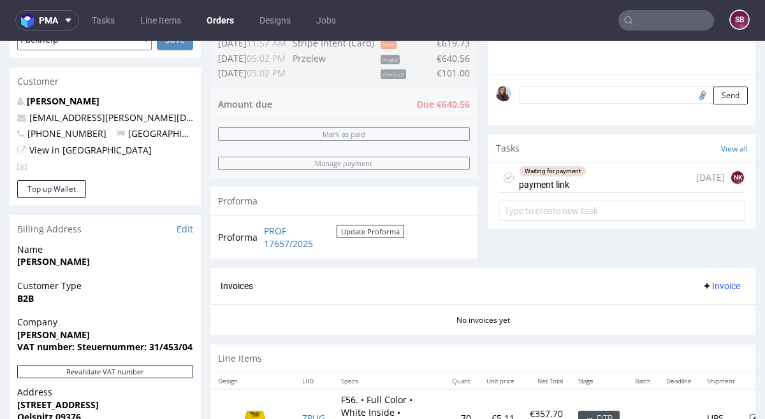
scroll to position [344, 0]
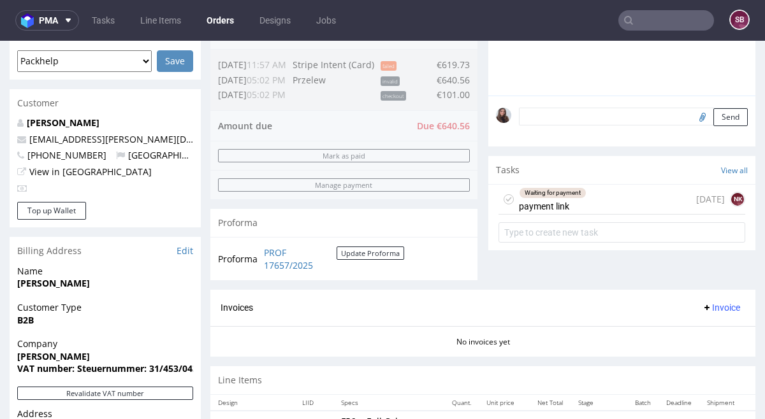
click at [563, 203] on div "Waiting for payment payment link" at bounding box center [553, 199] width 68 height 29
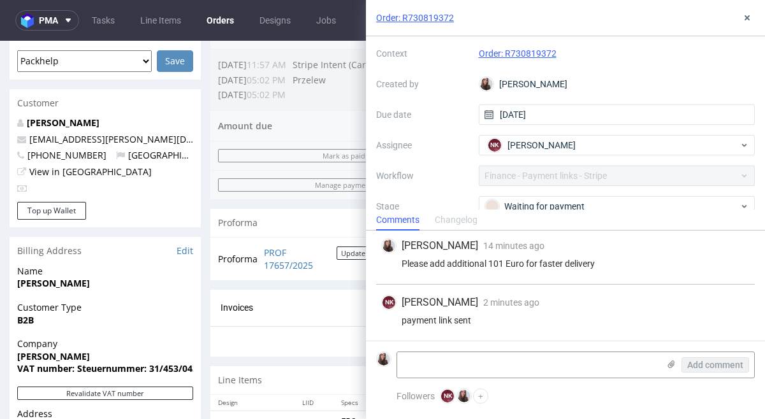
scroll to position [48, 0]
